Goal: Transaction & Acquisition: Download file/media

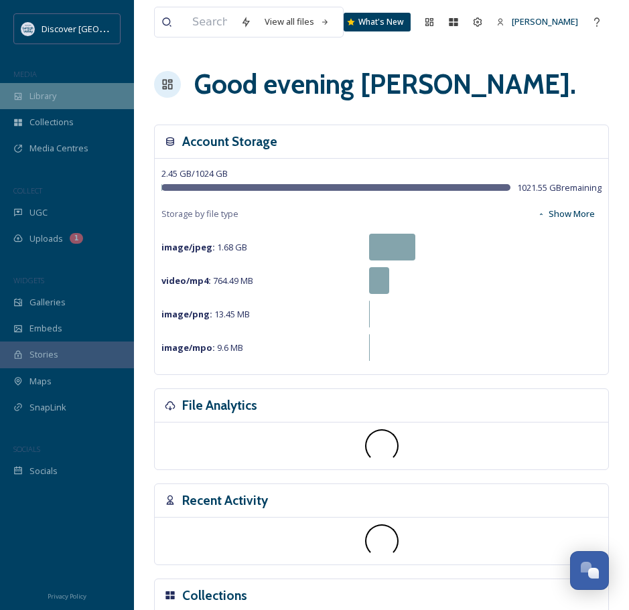
click at [71, 85] on div "Library" at bounding box center [67, 96] width 134 height 26
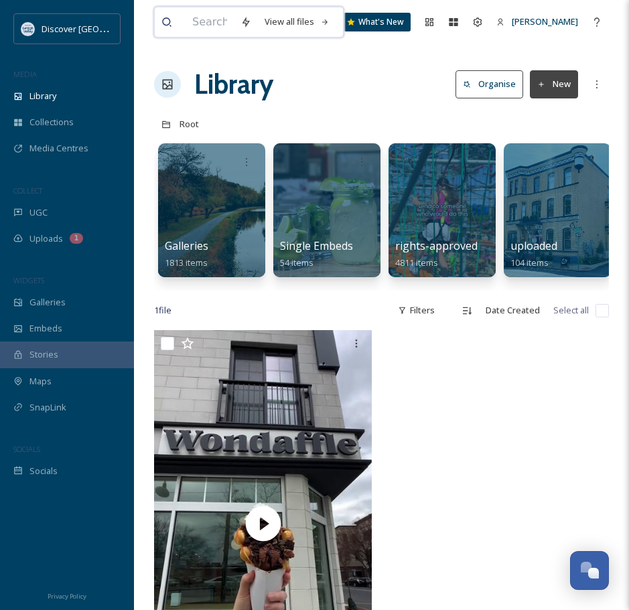
click at [213, 24] on input at bounding box center [210, 21] width 48 height 29
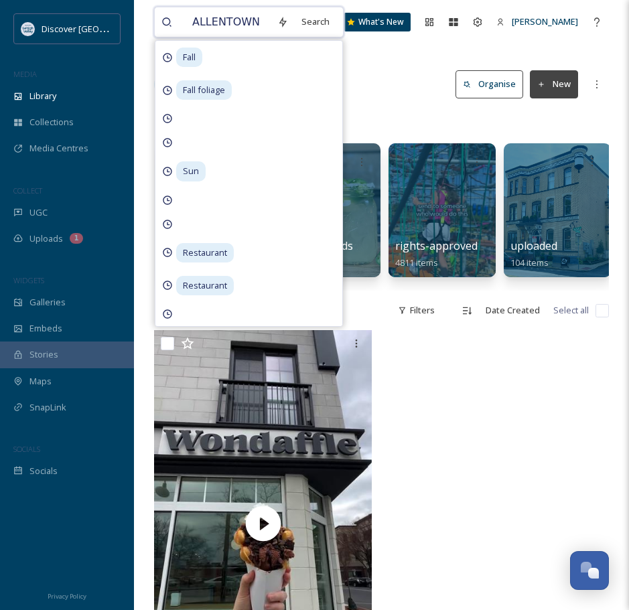
type input "ALLENTOWN FAIR"
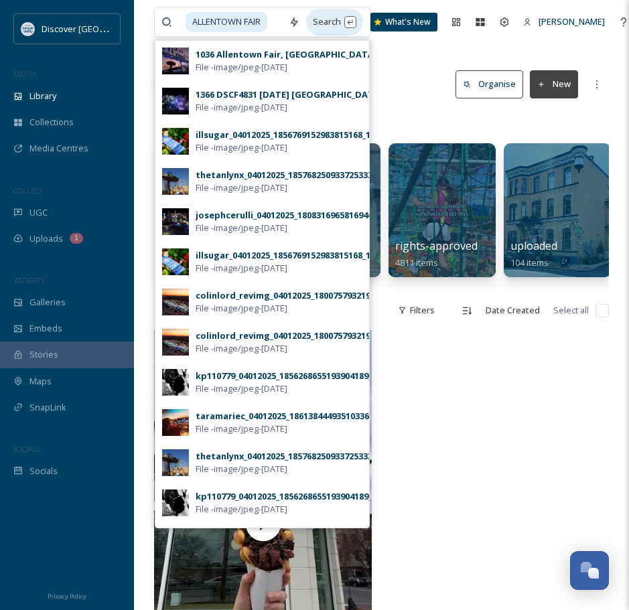
click at [356, 25] on div "Search" at bounding box center [334, 22] width 57 height 26
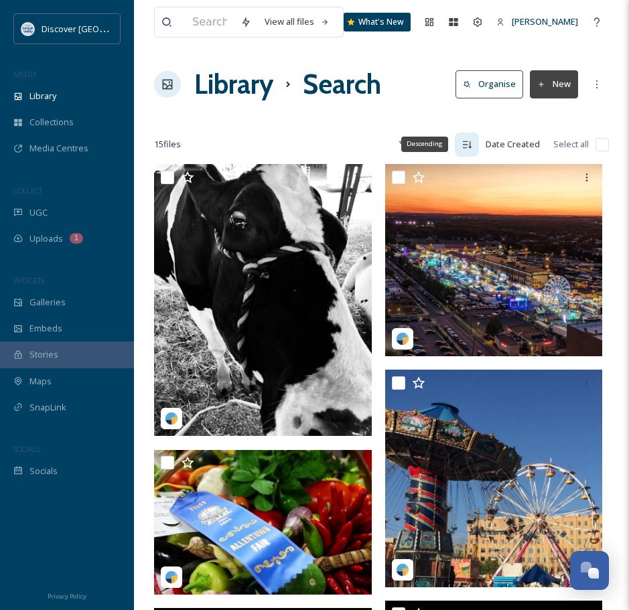
click at [464, 143] on icon at bounding box center [467, 144] width 11 height 11
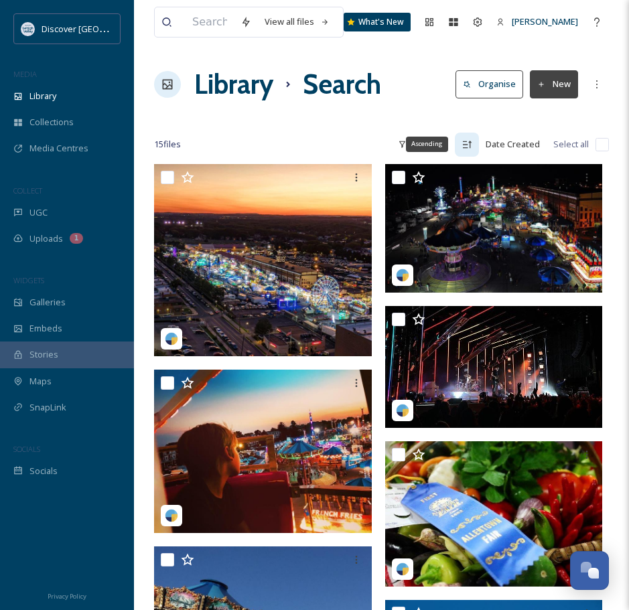
click at [470, 147] on icon at bounding box center [467, 144] width 11 height 11
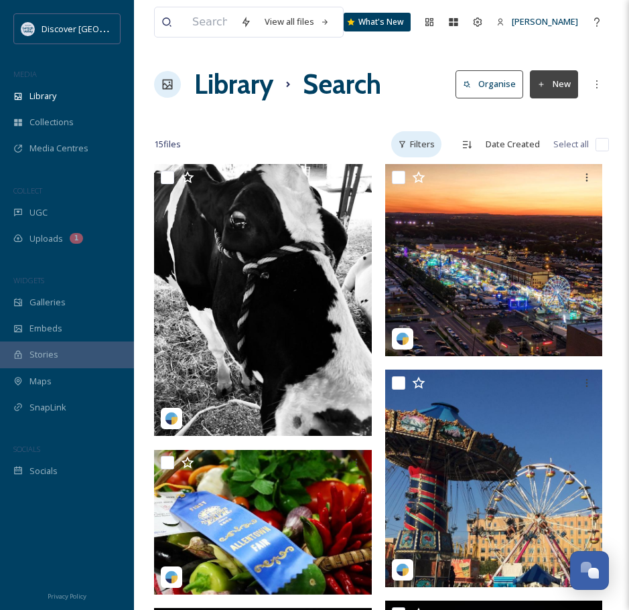
click at [430, 147] on div "Filters" at bounding box center [416, 144] width 50 height 26
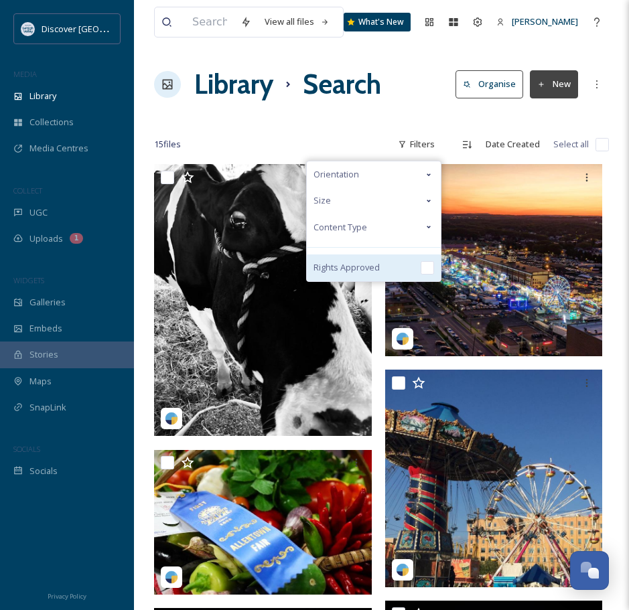
click at [426, 265] on input "checkbox" at bounding box center [427, 267] width 13 height 13
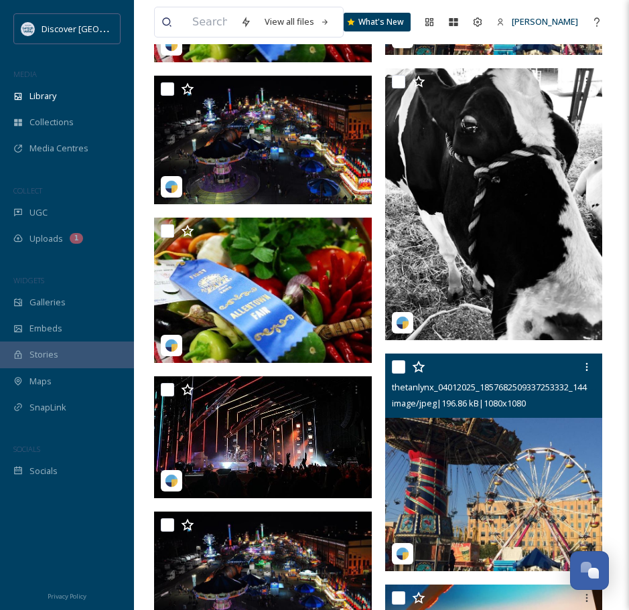
scroll to position [532, 0]
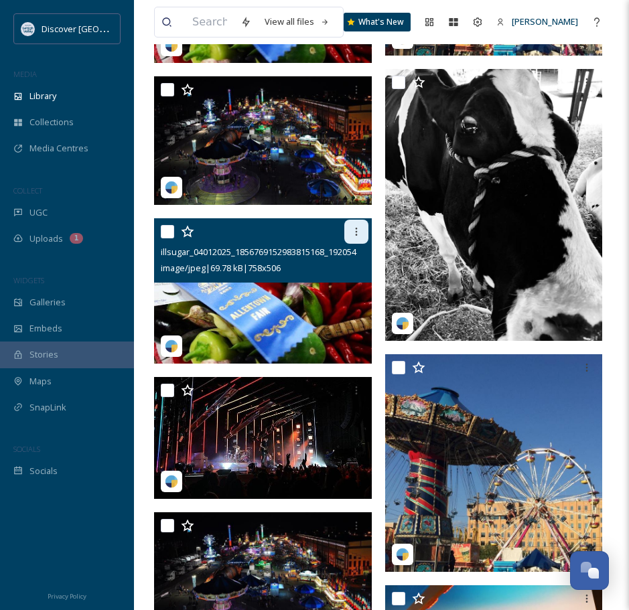
click at [353, 234] on icon at bounding box center [356, 231] width 11 height 11
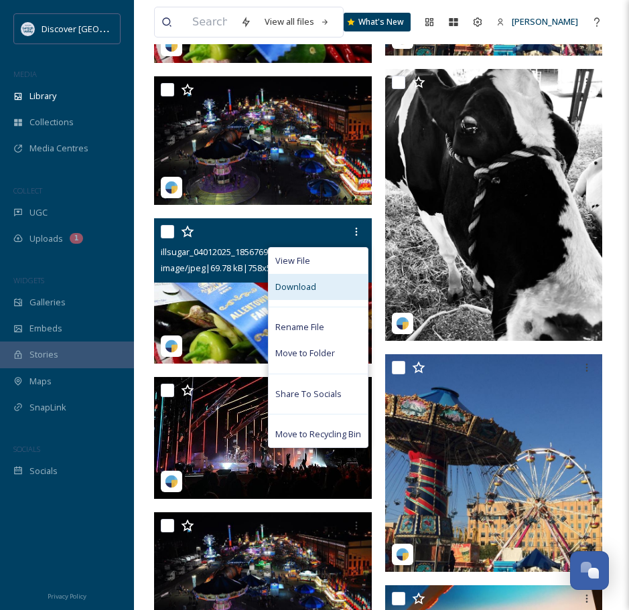
click at [305, 291] on span "Download" at bounding box center [295, 287] width 41 height 13
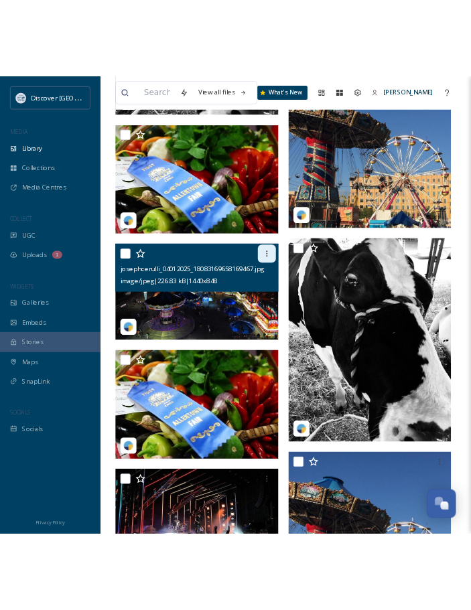
scroll to position [0, 0]
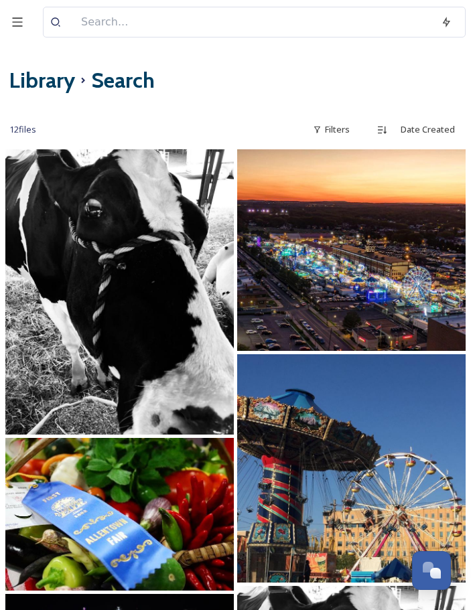
click at [139, 509] on img at bounding box center [119, 514] width 228 height 152
